Goal: Task Accomplishment & Management: Manage account settings

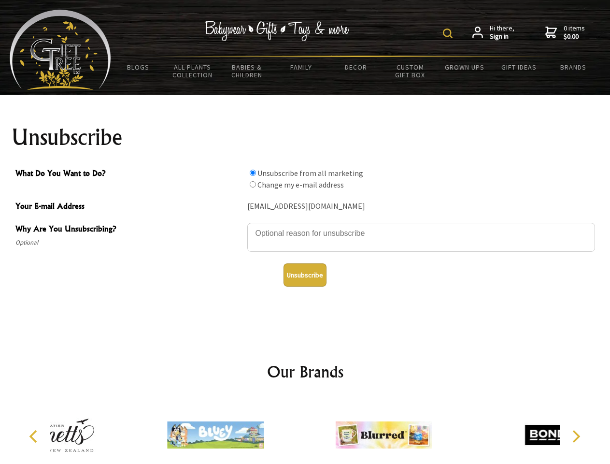
click at [449, 33] on img at bounding box center [448, 34] width 10 height 10
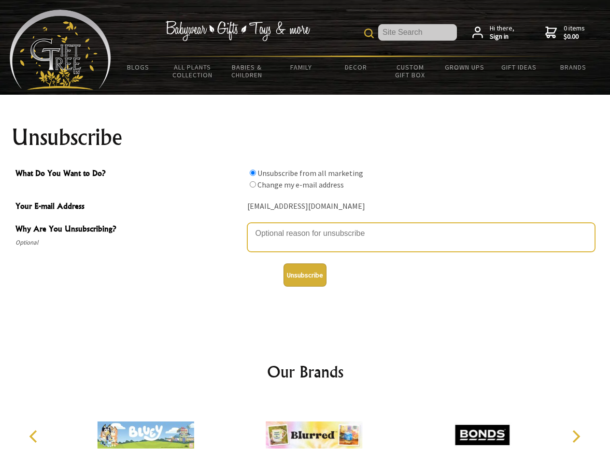
click at [305, 226] on textarea "Why Are You Unsubscribing?" at bounding box center [421, 237] width 348 height 29
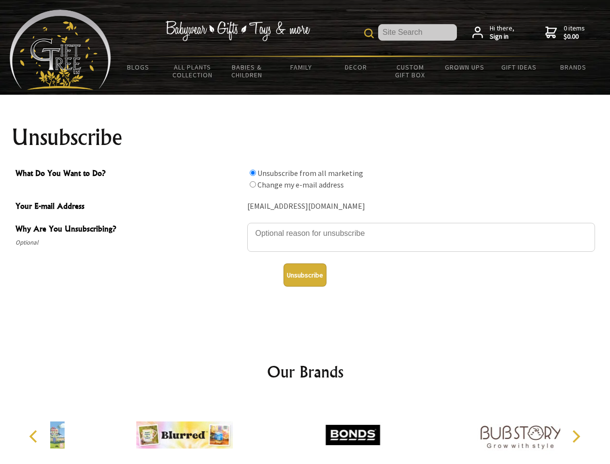
click at [253, 172] on input "What Do You Want to Do?" at bounding box center [253, 173] width 6 height 6
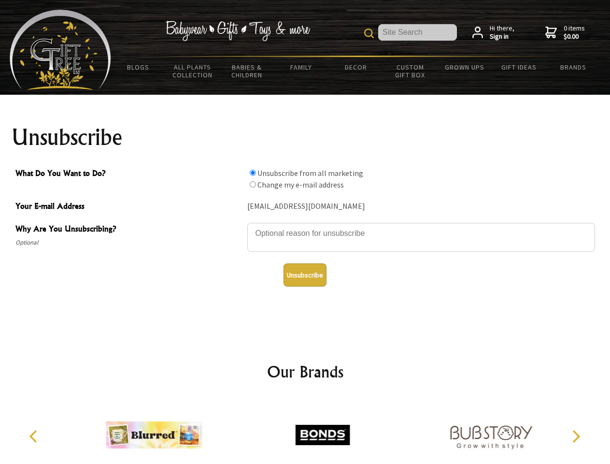
click at [253, 184] on input "What Do You Want to Do?" at bounding box center [253, 184] width 6 height 6
radio input "true"
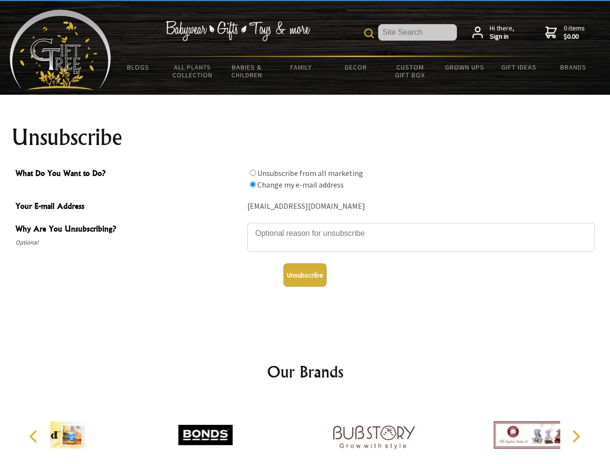
click at [305, 275] on button "Unsubscribe" at bounding box center [305, 274] width 43 height 23
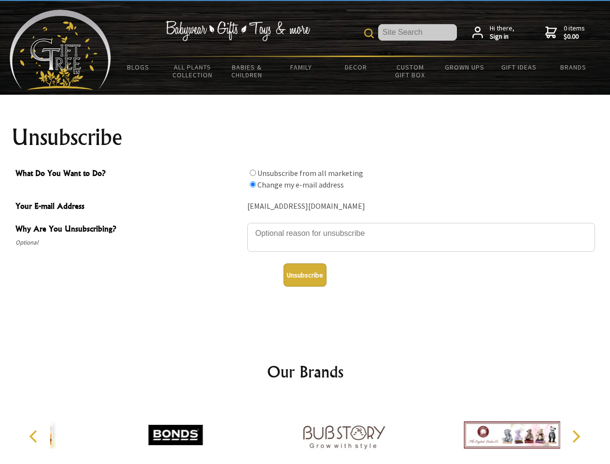
click at [305, 431] on div at bounding box center [344, 436] width 168 height 75
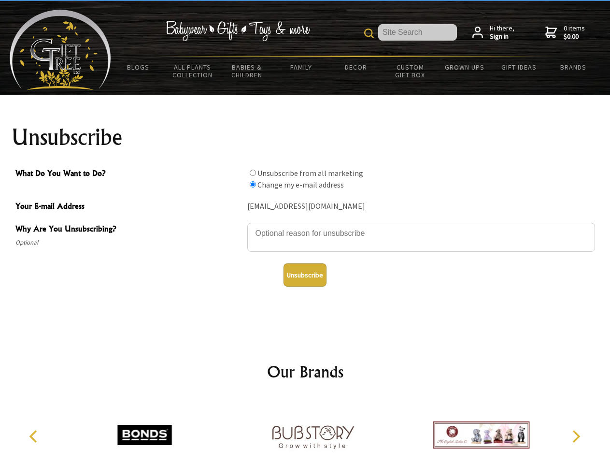
click at [35, 436] on icon "Previous" at bounding box center [34, 436] width 13 height 13
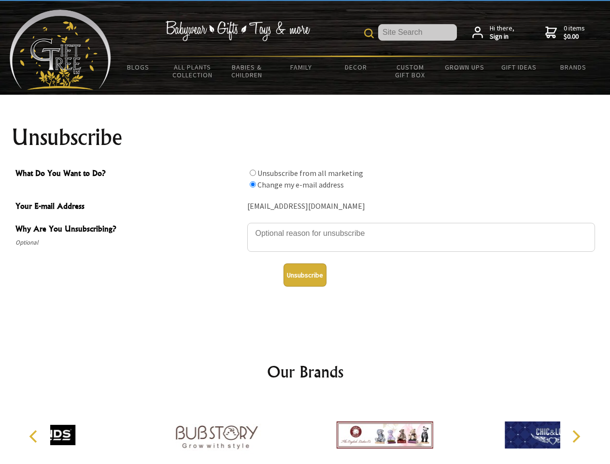
click at [576, 436] on icon "Next" at bounding box center [575, 436] width 13 height 13
